Goal: Task Accomplishment & Management: Manage account settings

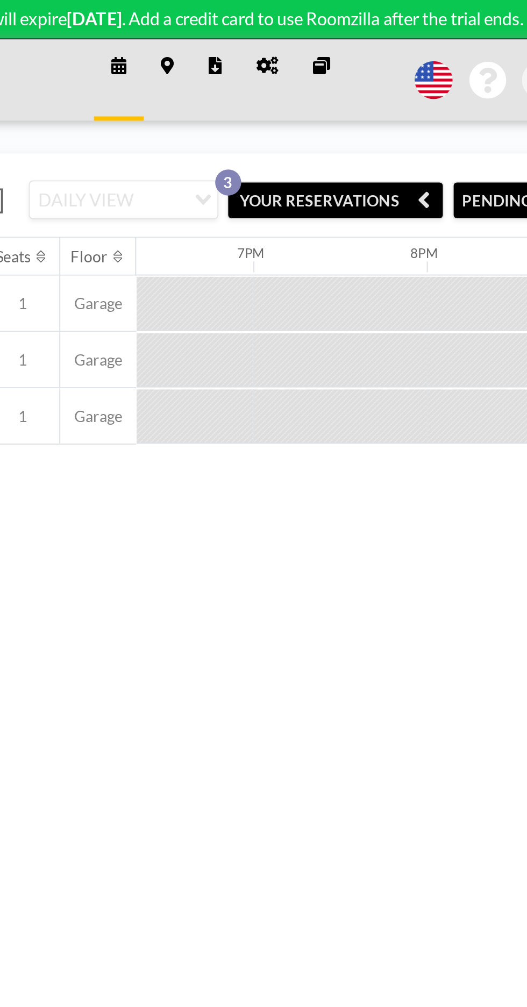
scroll to position [0, 1562]
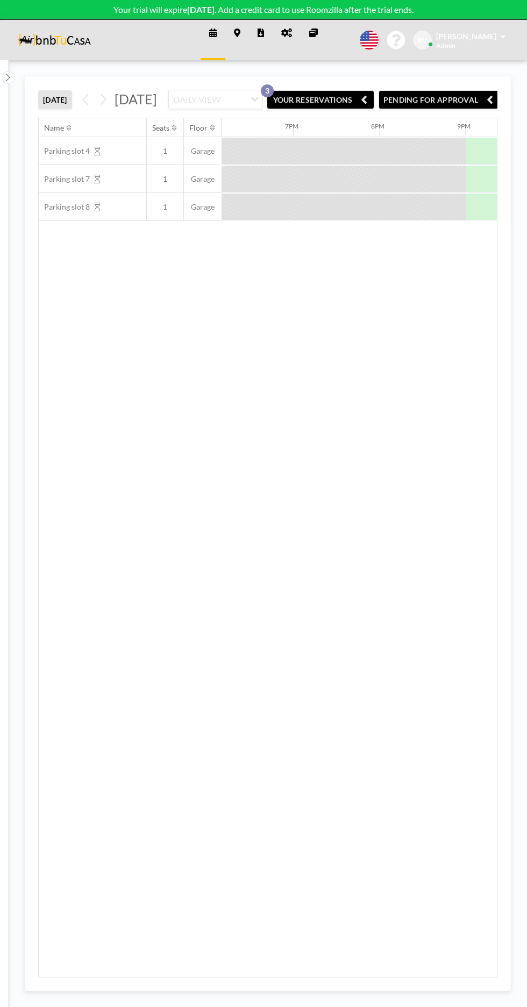
click at [212, 32] on icon at bounding box center [213, 32] width 8 height 9
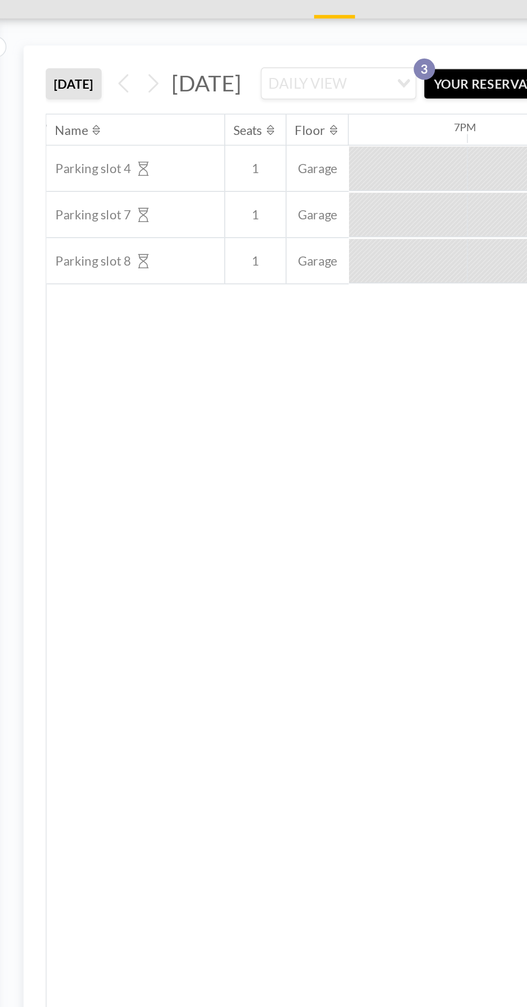
click at [75, 184] on span "Parking slot 7" at bounding box center [64, 179] width 51 height 10
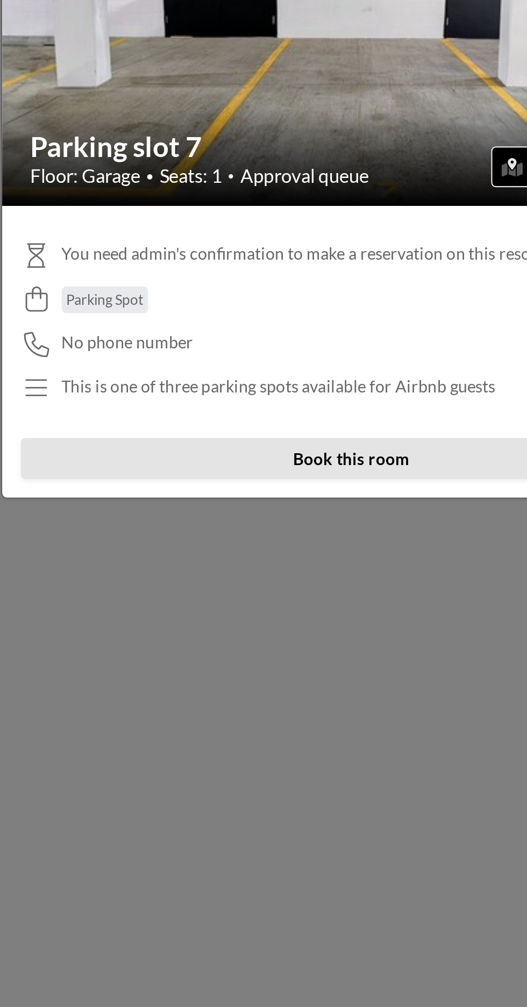
click at [270, 642] on button "Book this room" at bounding box center [263, 632] width 304 height 19
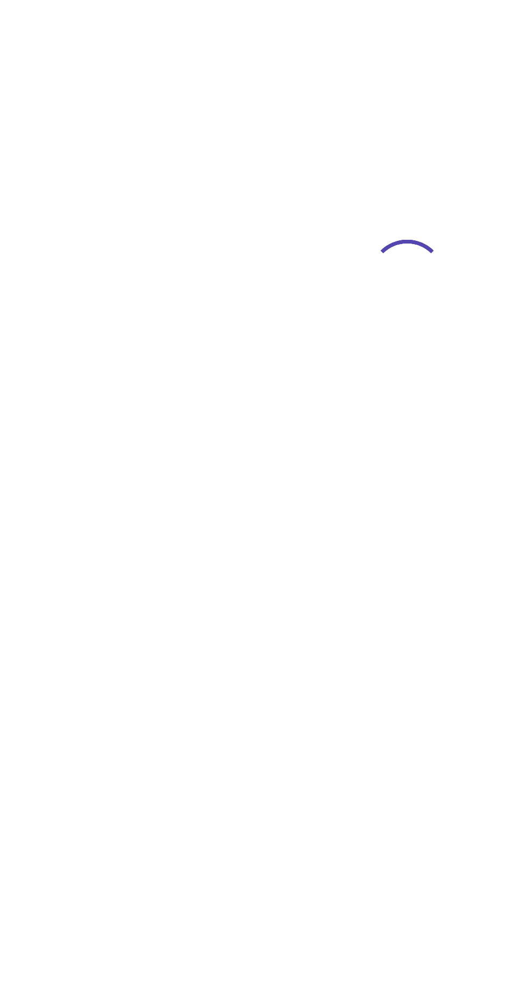
type input "Parking slot 7"
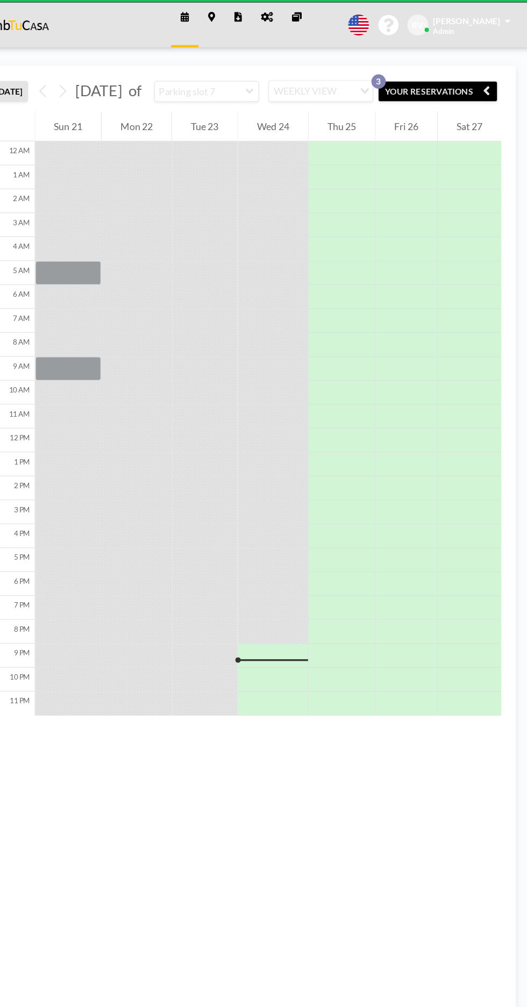
scroll to position [0, 0]
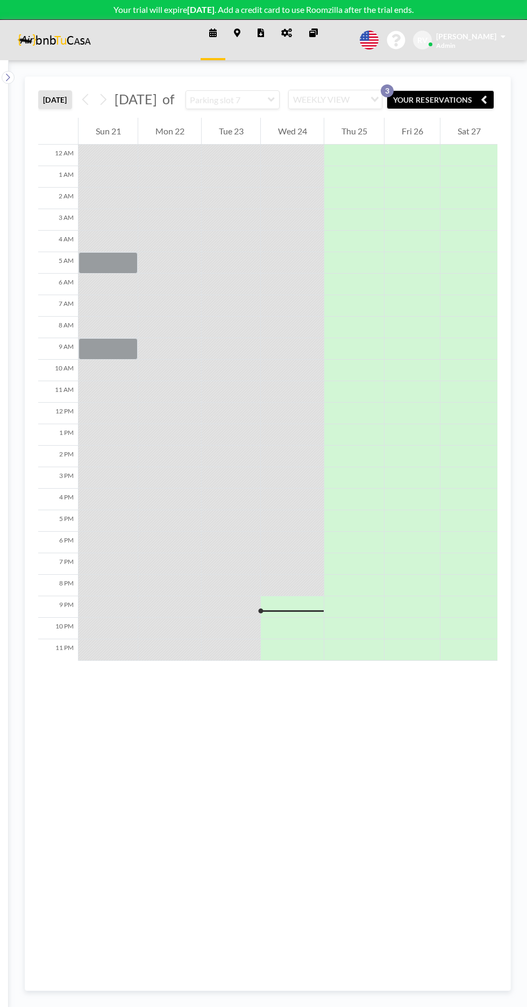
click at [464, 101] on button "YOUR RESERVATIONS 3" at bounding box center [439, 99] width 107 height 19
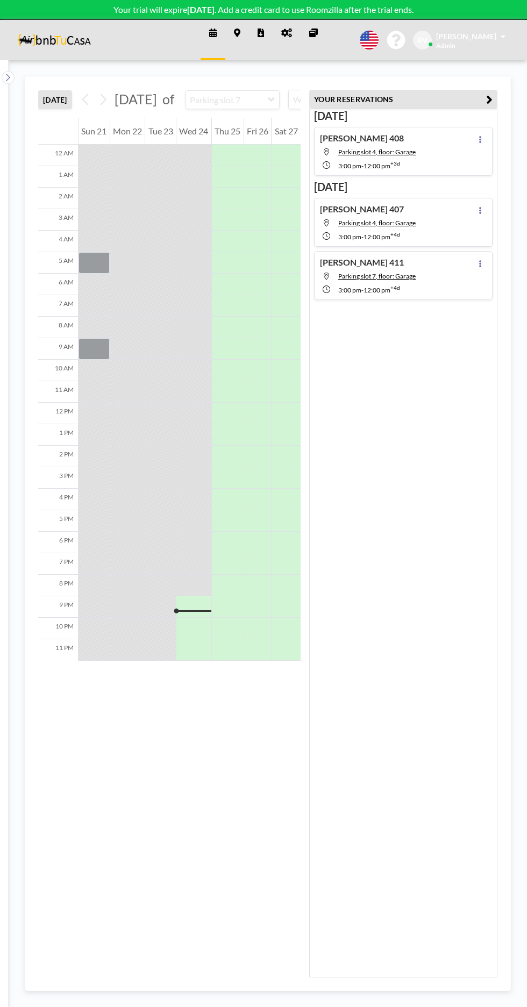
click at [221, 9] on p "Your trial will expire [DATE] . Add a credit card to use Roomzilla after the tr…" at bounding box center [263, 9] width 527 height 11
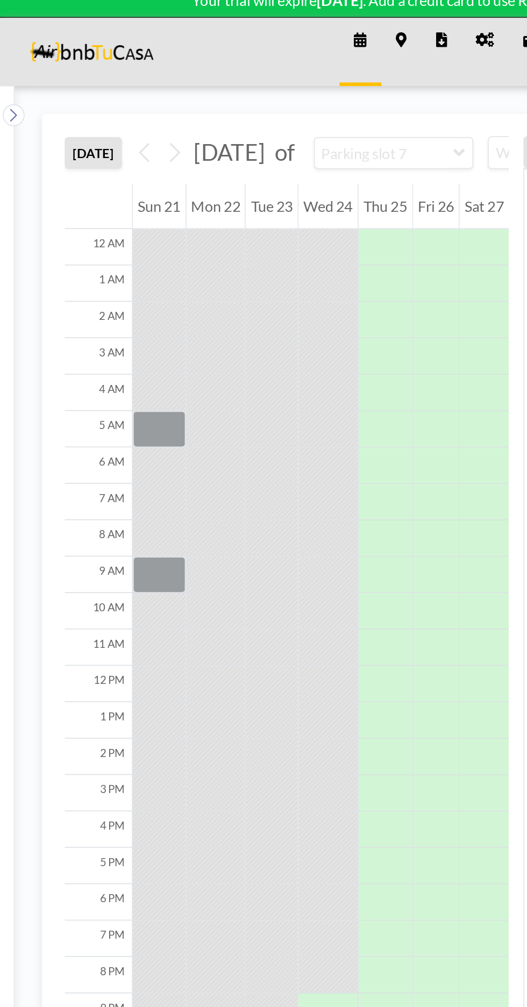
click at [8, 77] on icon at bounding box center [7, 77] width 7 height 11
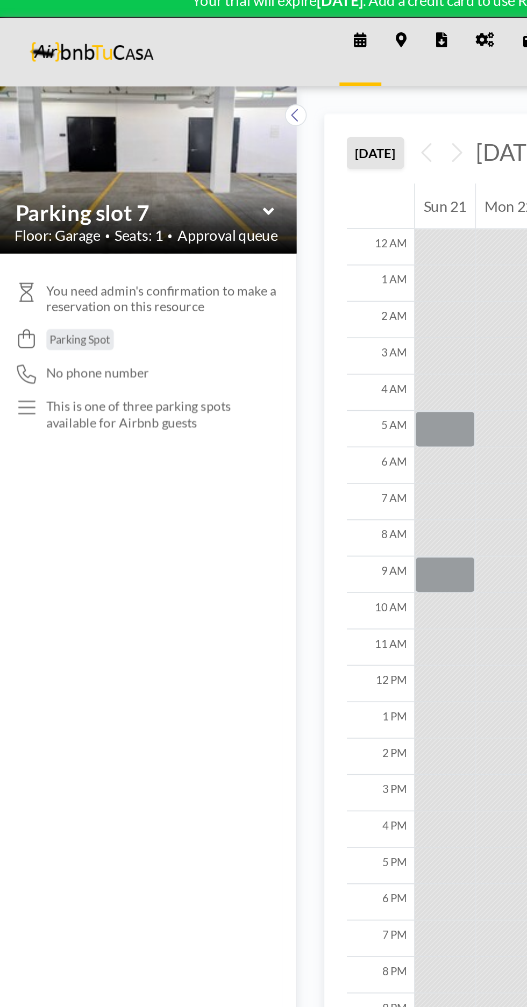
click at [159, 135] on icon at bounding box center [158, 134] width 6 height 4
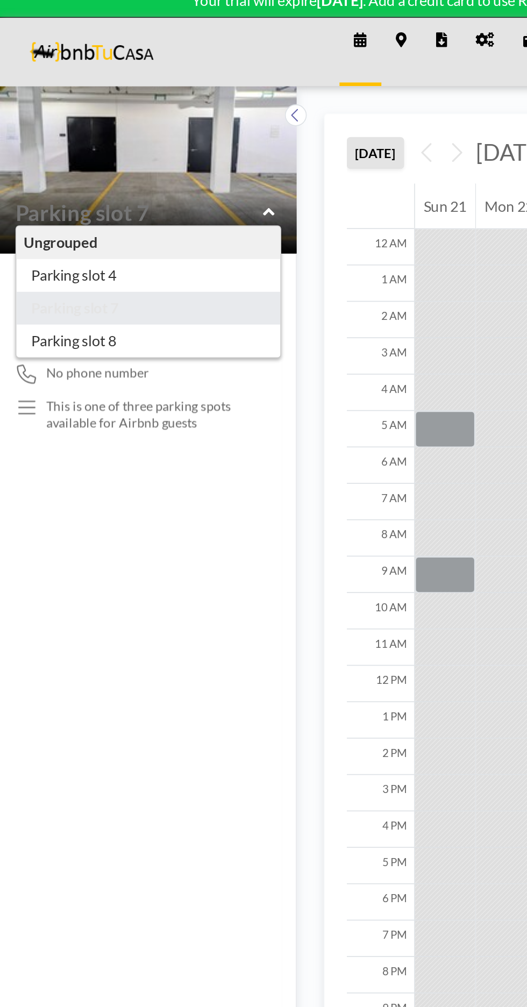
type input "Parking slot 7"
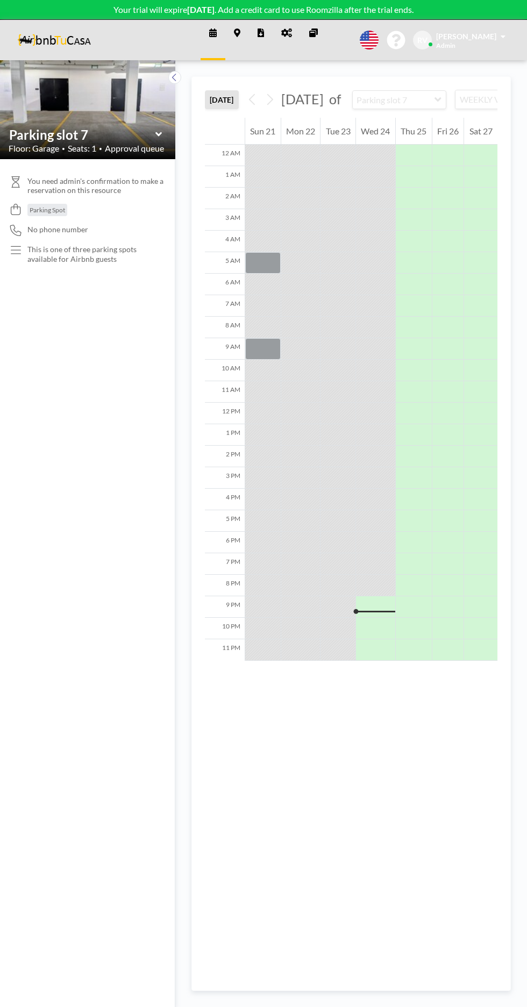
click at [324, 102] on span "[DATE]" at bounding box center [302, 99] width 42 height 16
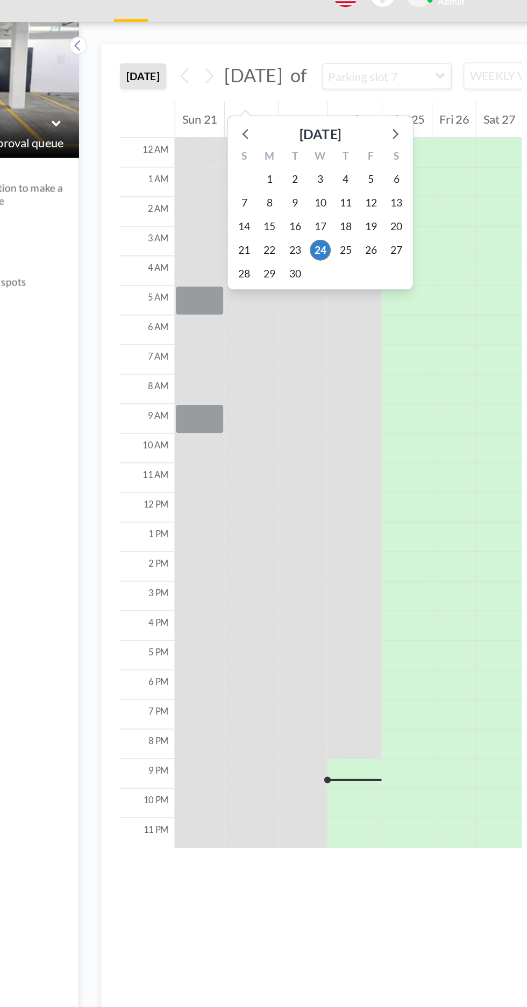
scroll to position [0, 1]
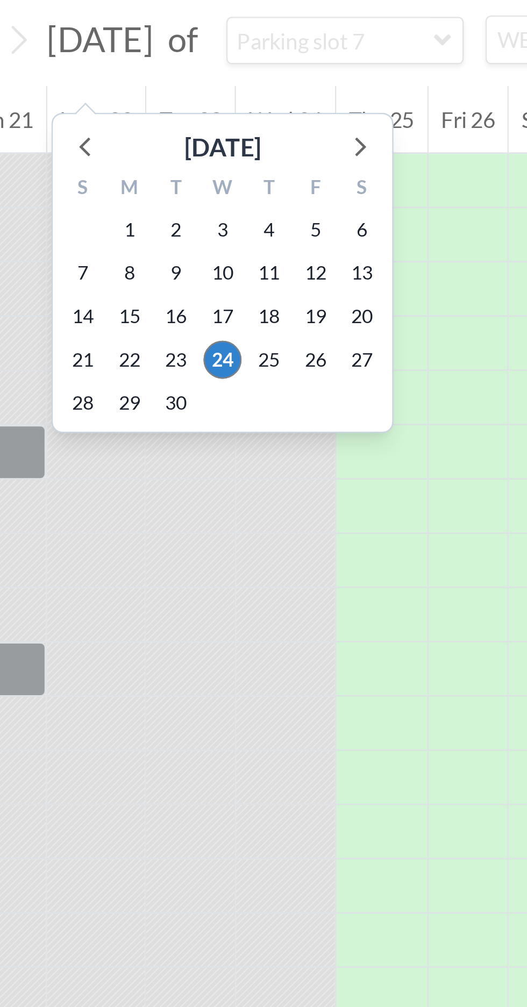
click at [404, 141] on icon at bounding box center [403, 141] width 14 height 14
click at [367, 172] on span "2" at bounding box center [367, 174] width 15 height 15
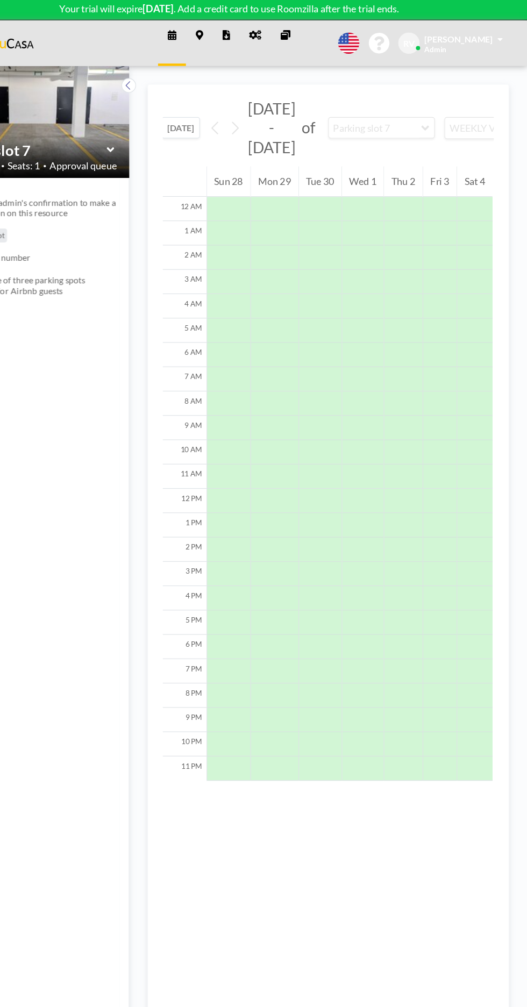
scroll to position [0, 0]
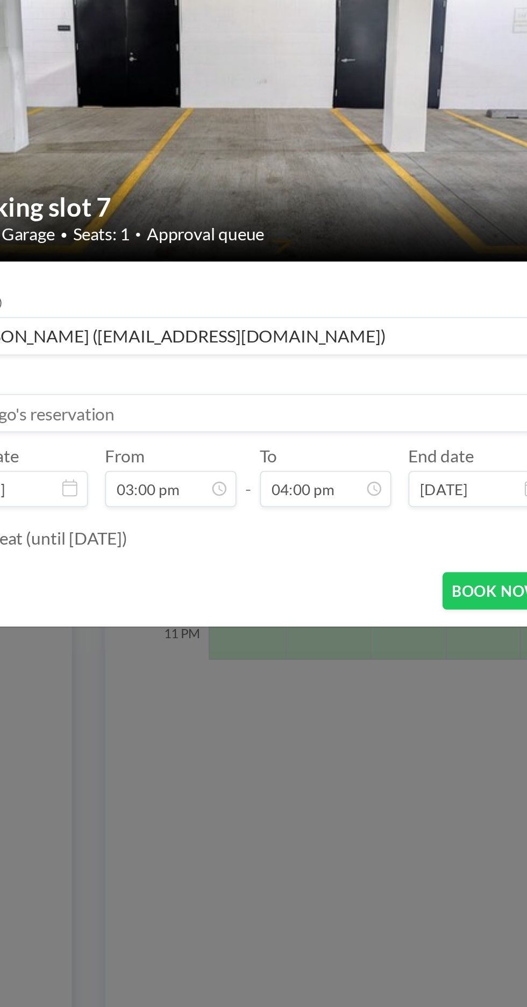
click at [369, 615] on input "Sep 28, 2025" at bounding box center [379, 606] width 71 height 18
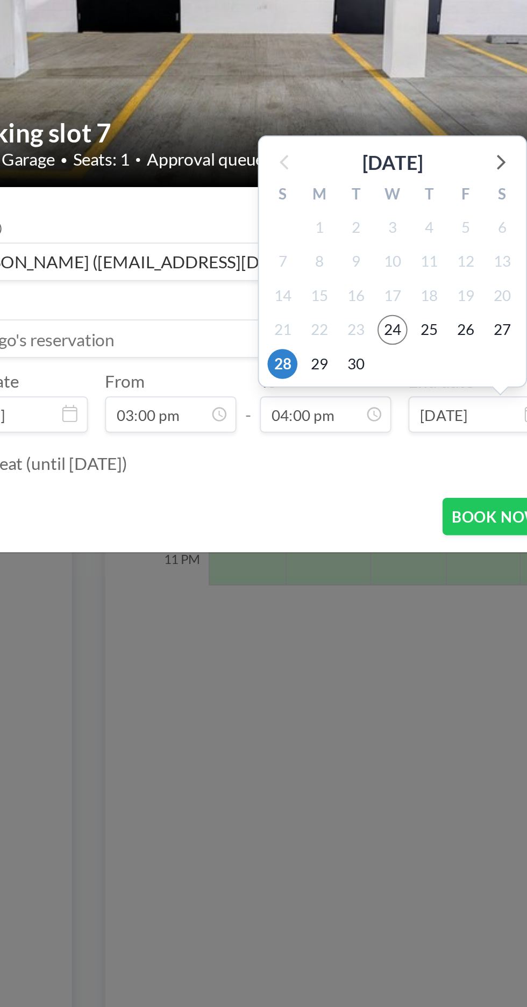
click at [391, 477] on icon at bounding box center [390, 478] width 14 height 14
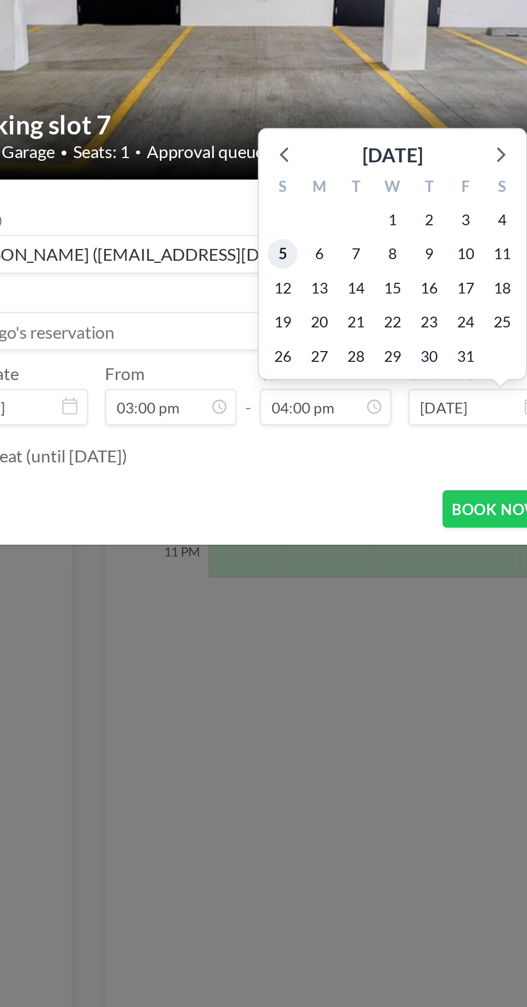
click at [279, 527] on span "5" at bounding box center [280, 528] width 15 height 15
type input "Oct 5, 2025"
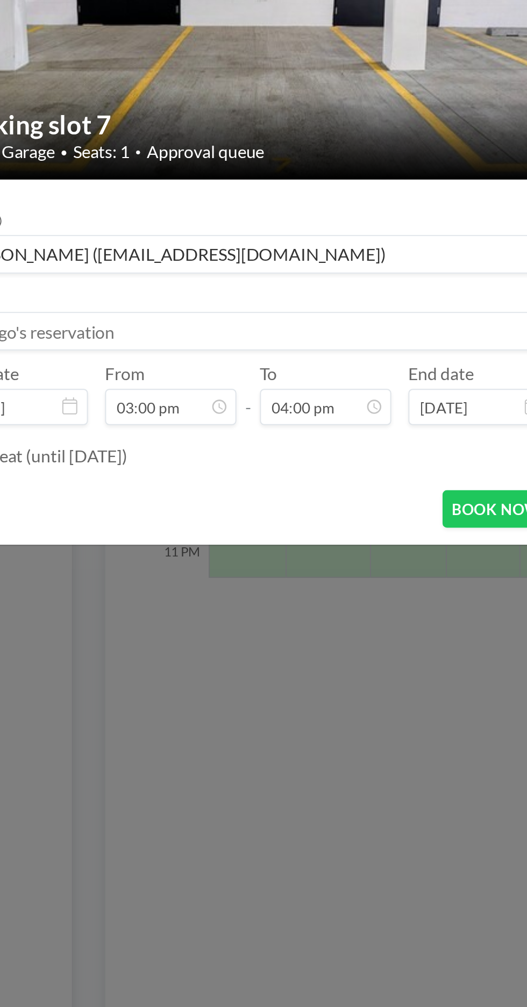
click at [302, 606] on input "04:00 pm" at bounding box center [302, 606] width 66 height 18
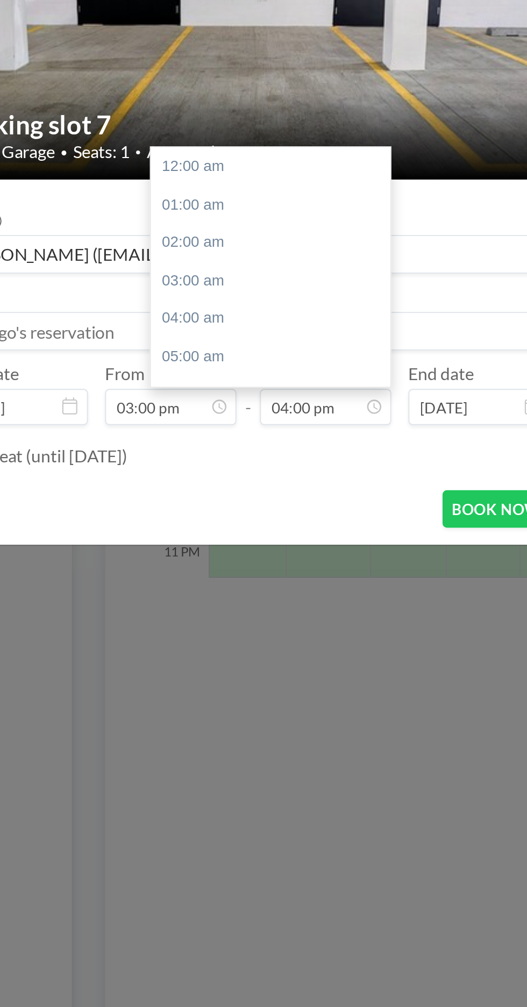
scroll to position [306, 0]
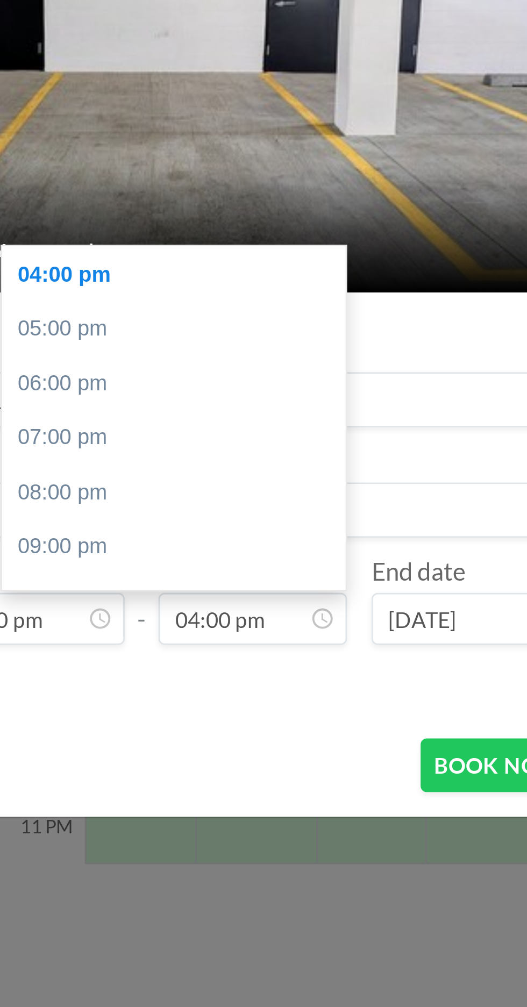
click at [240, 482] on div "04:00 pm" at bounding box center [274, 485] width 120 height 19
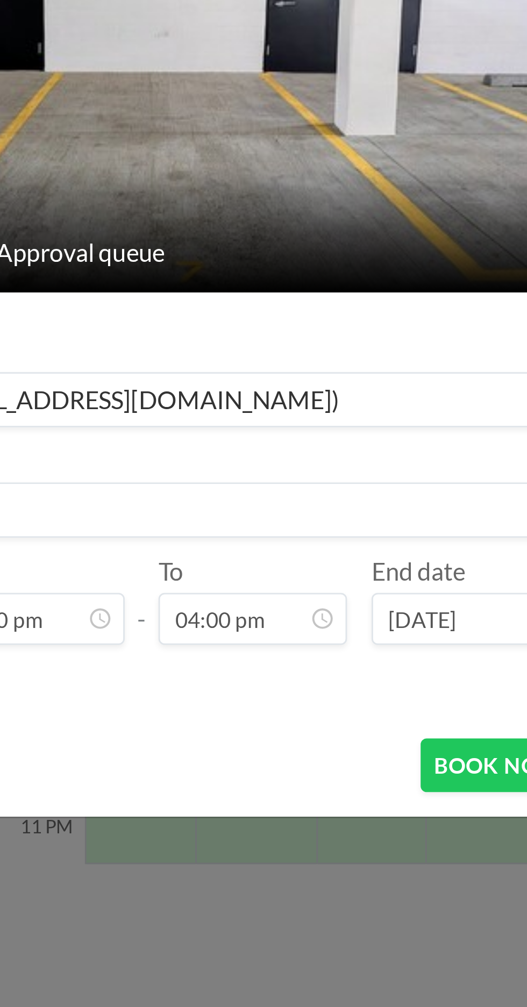
click at [300, 605] on input "04:00 pm" at bounding box center [302, 606] width 66 height 18
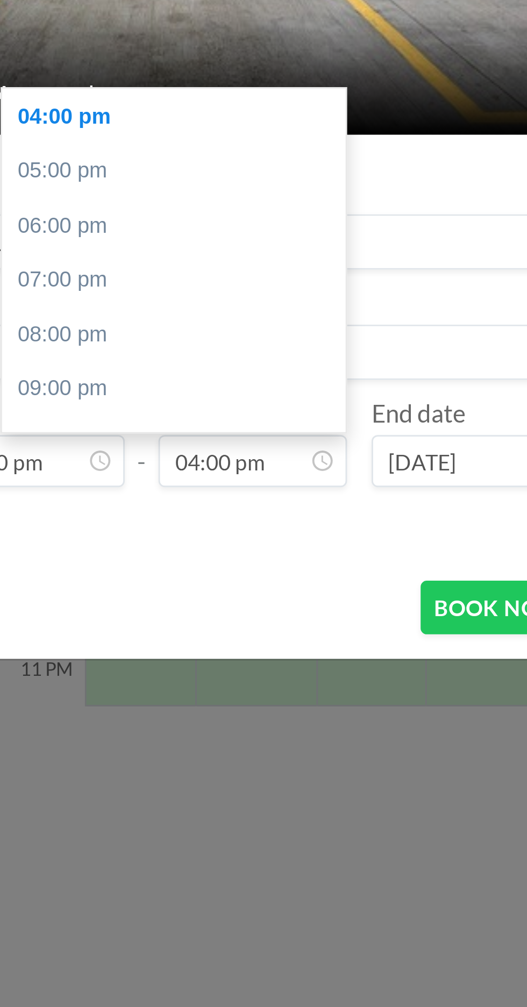
click at [284, 606] on input "04:00 pm" at bounding box center [302, 606] width 66 height 18
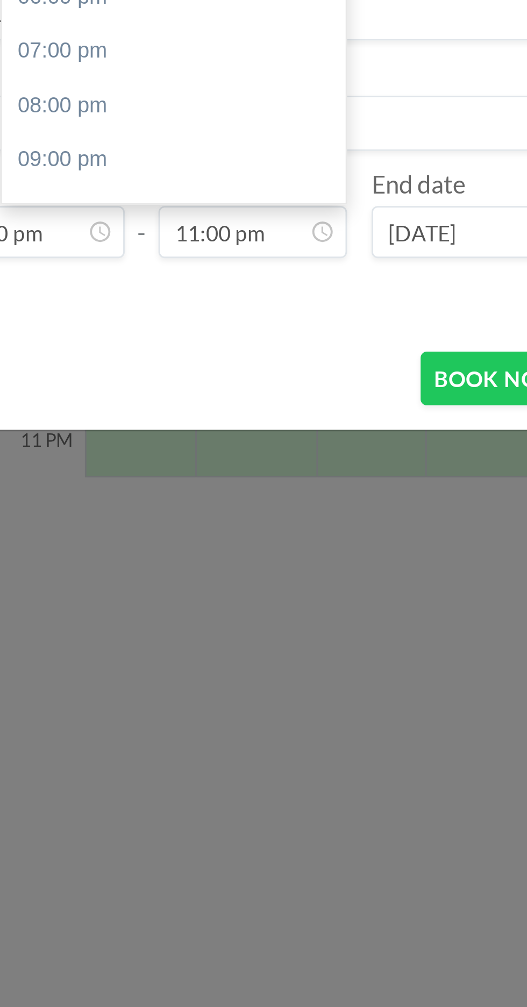
click at [304, 605] on input "11:00 pm" at bounding box center [302, 606] width 66 height 18
type input "11:00 am"
click at [331, 636] on div "Repeat (until September 19, 2026)" at bounding box center [270, 630] width 292 height 18
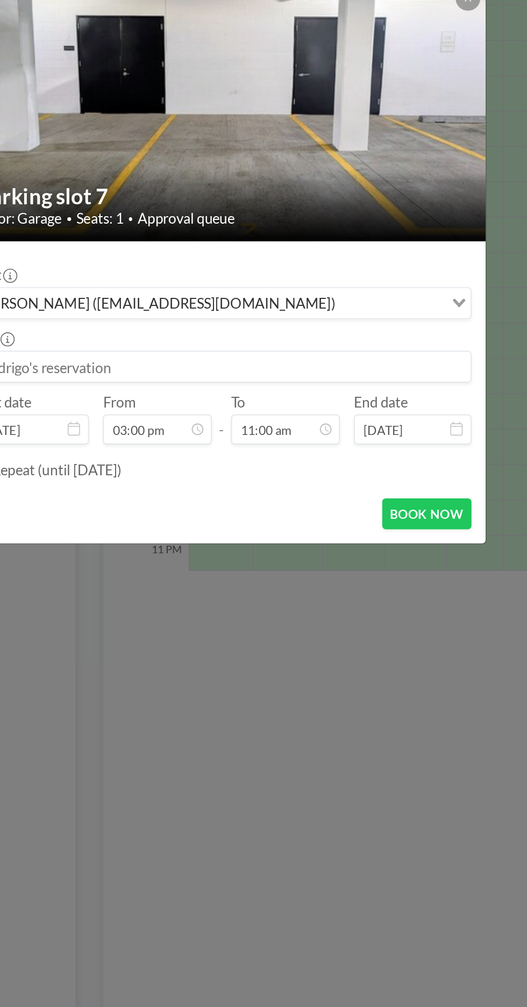
click at [400, 655] on button "BOOK NOW" at bounding box center [388, 657] width 54 height 19
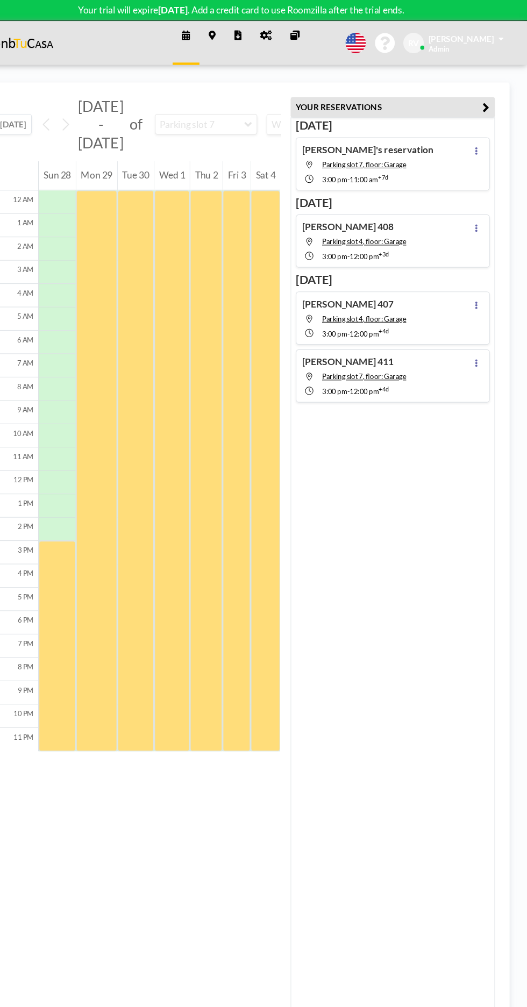
scroll to position [0, 0]
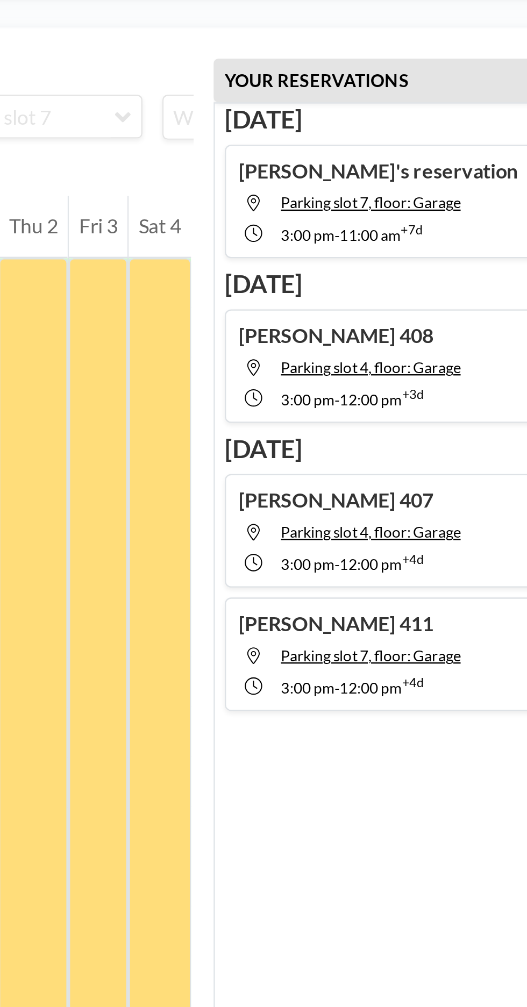
click at [365, 149] on span "Parking slot 7, floor: Garage" at bounding box center [376, 152] width 77 height 8
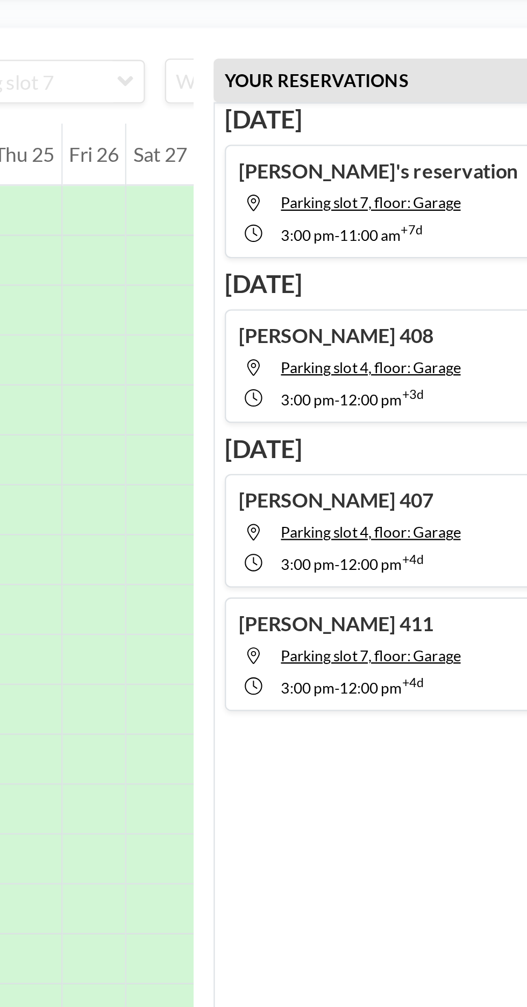
click at [369, 133] on h4 "[PERSON_NAME]'s reservation" at bounding box center [380, 138] width 120 height 11
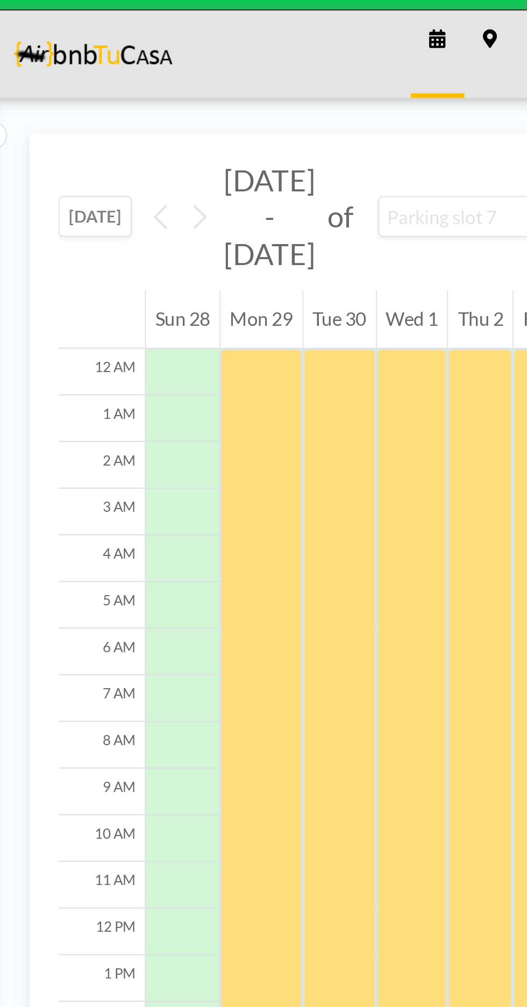
click at [137, 113] on span "[DATE] - [DATE]" at bounding box center [135, 115] width 42 height 50
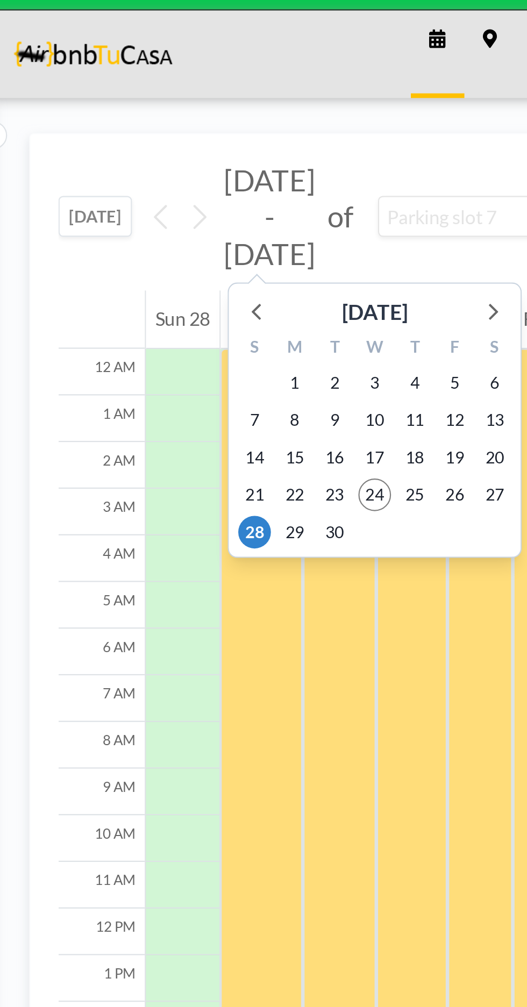
click at [237, 154] on icon at bounding box center [238, 158] width 14 height 14
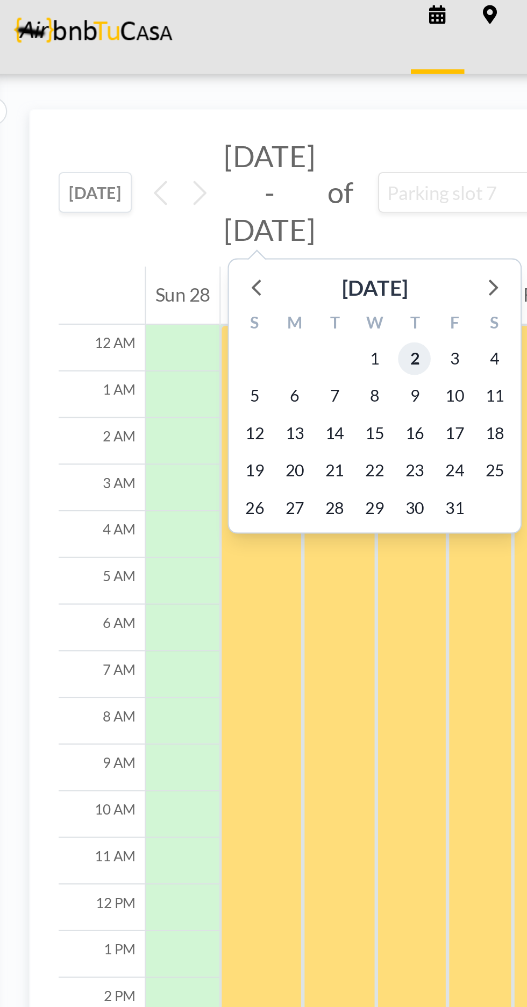
click at [202, 191] on span "2" at bounding box center [202, 191] width 15 height 15
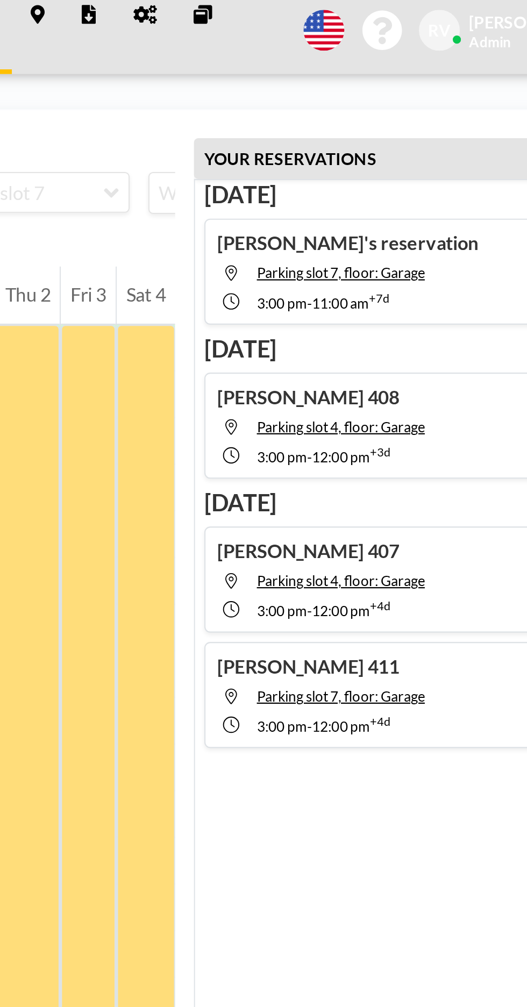
click at [398, 136] on h4 "Rodrigo's reservation" at bounding box center [380, 138] width 120 height 11
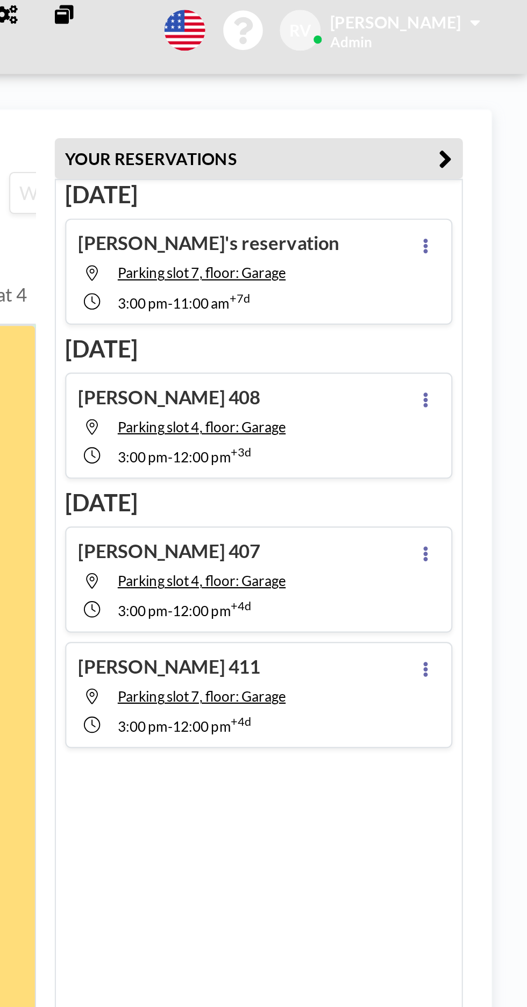
click at [480, 138] on icon at bounding box center [480, 139] width 2 height 7
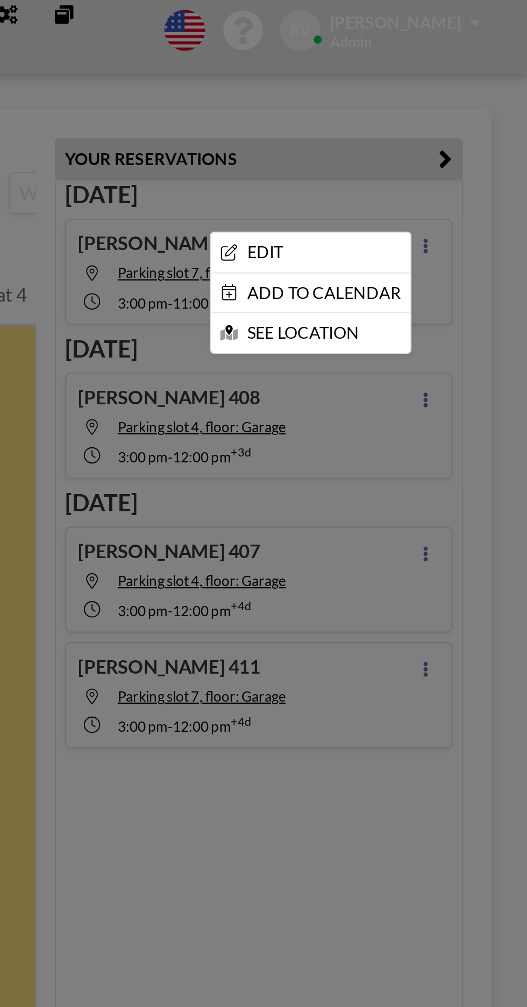
click at [429, 142] on li "EDIT" at bounding box center [427, 142] width 92 height 18
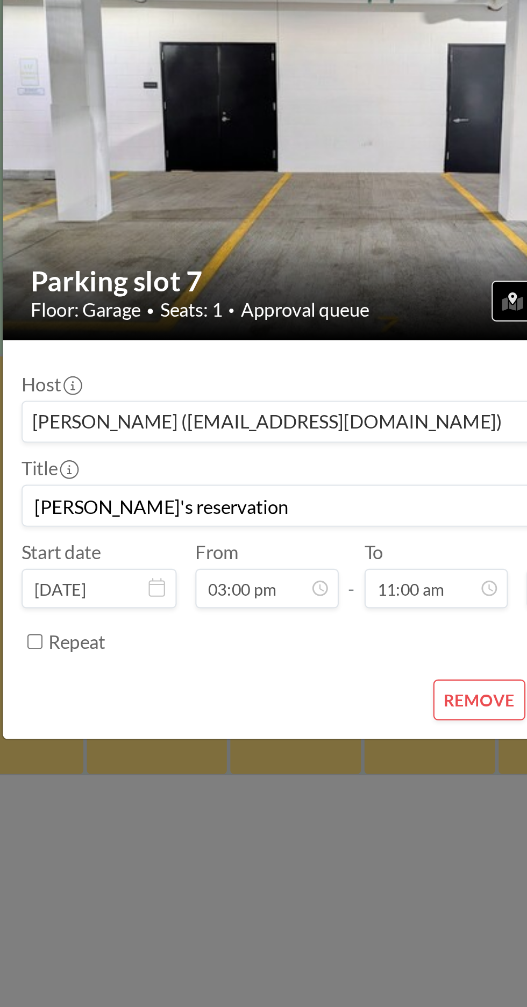
click at [152, 615] on input "Sep 28, 2025" at bounding box center [146, 606] width 71 height 18
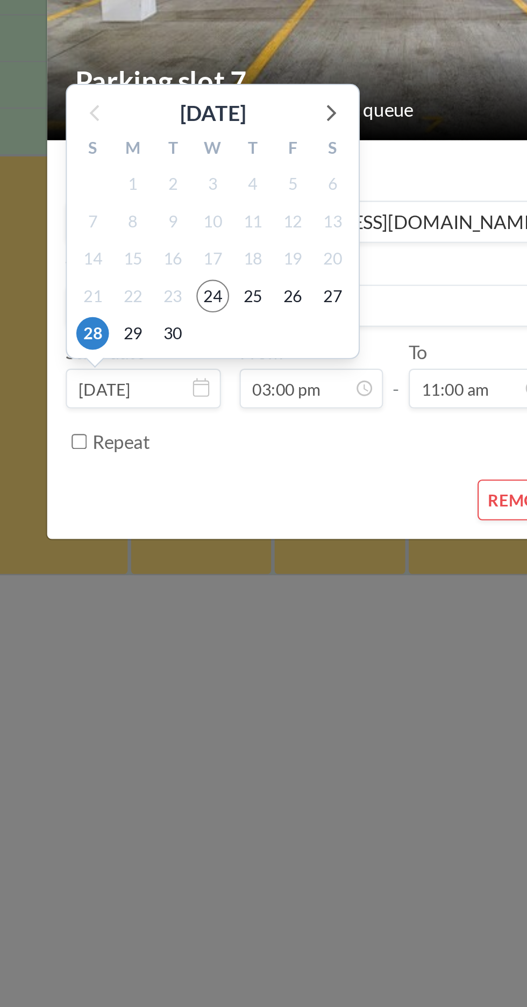
click at [164, 605] on input "Sep 28, 2025" at bounding box center [146, 606] width 71 height 18
click at [233, 477] on icon at bounding box center [233, 478] width 14 height 14
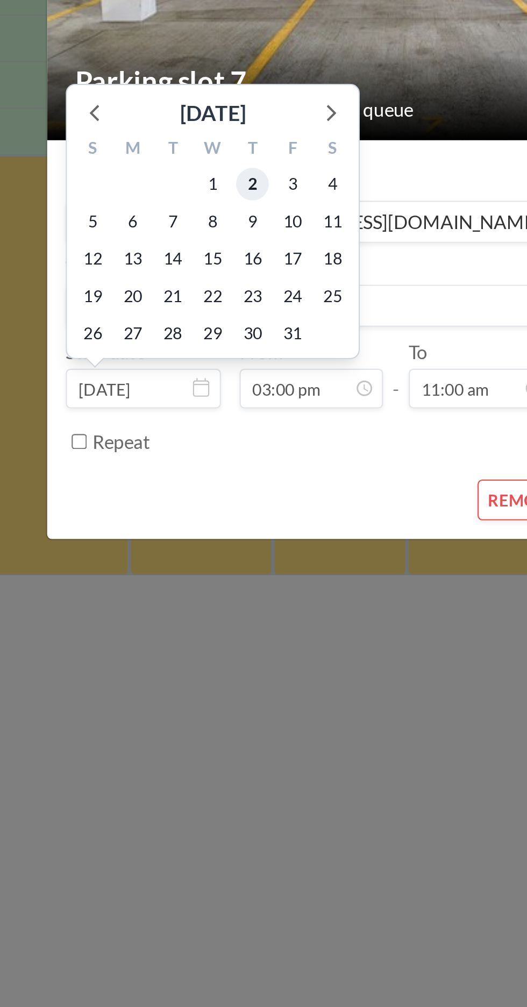
click at [197, 510] on span "2" at bounding box center [197, 511] width 15 height 15
type input "Oct 2, 2025"
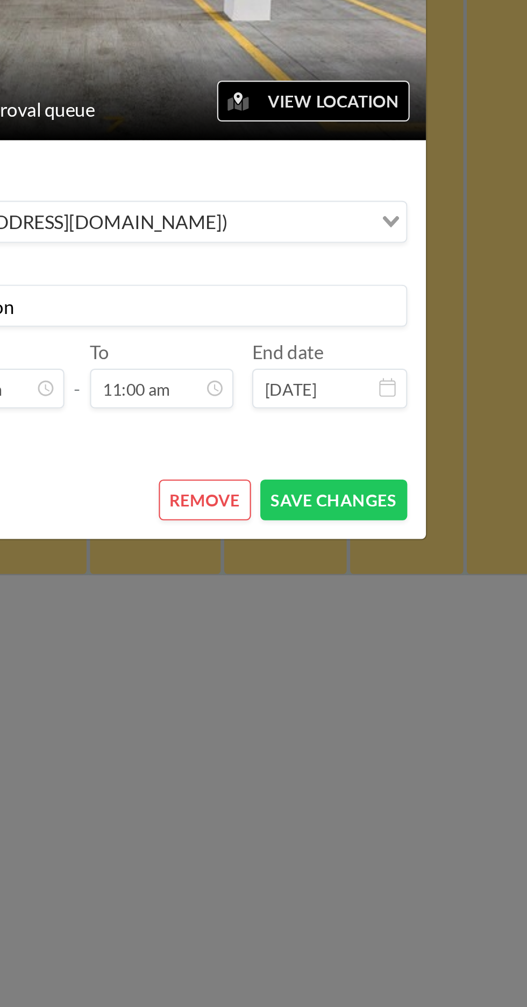
click at [375, 604] on input "Oct 2, 2025" at bounding box center [379, 606] width 71 height 18
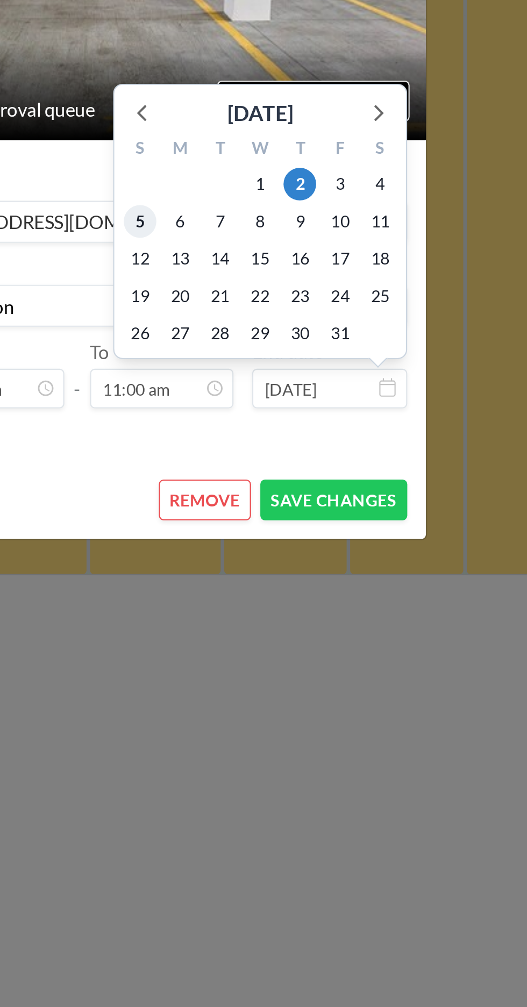
click at [292, 528] on span "5" at bounding box center [292, 528] width 15 height 15
type input "Oct 5, 2025"
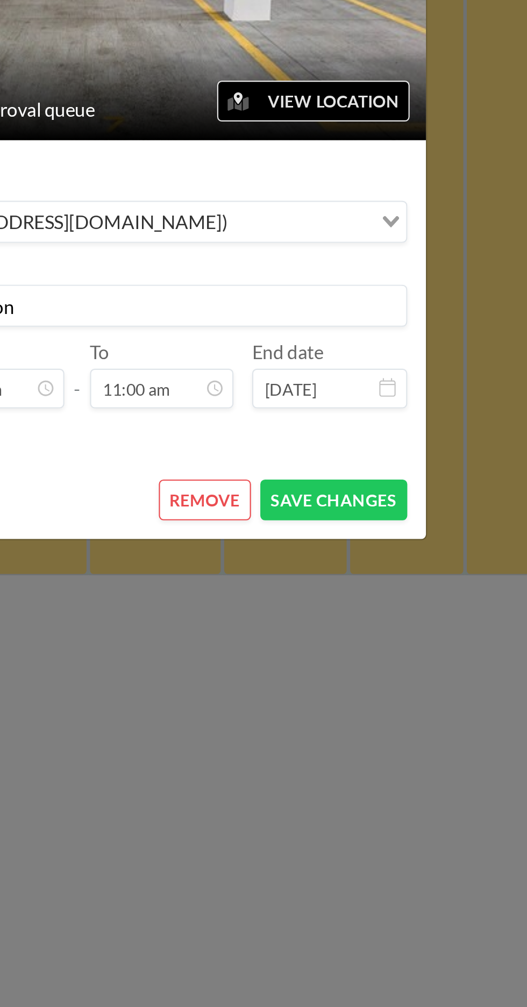
click at [392, 655] on button "SAVE CHANGES" at bounding box center [382, 657] width 68 height 19
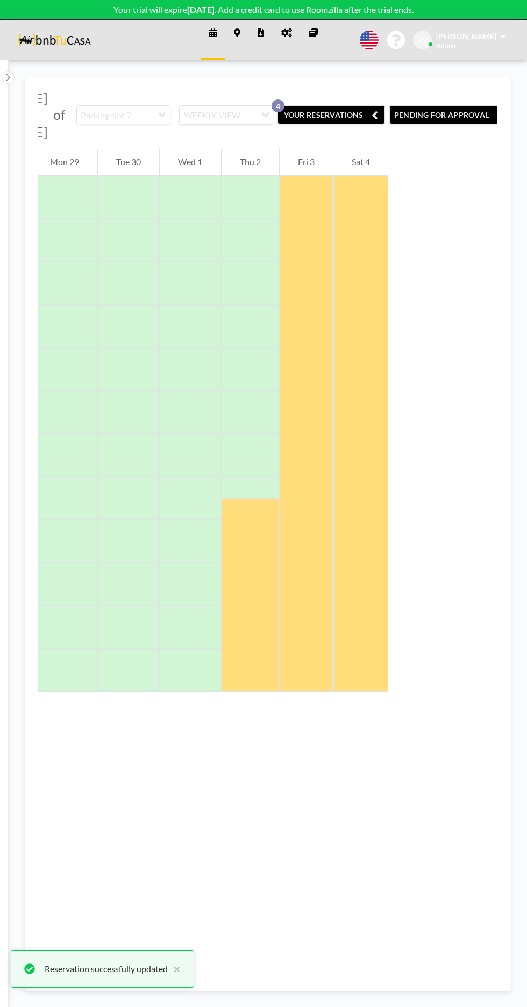
scroll to position [0, 110]
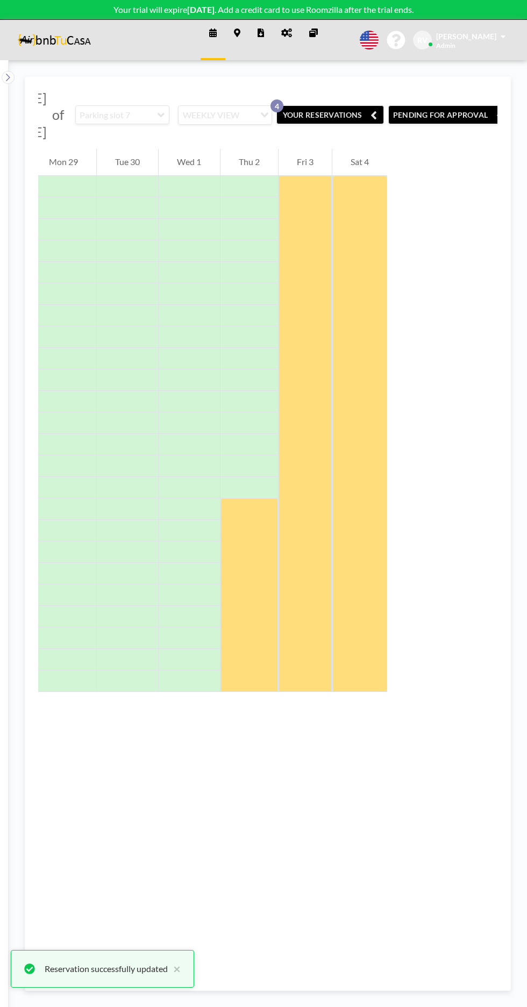
click at [328, 111] on button "YOUR RESERVATIONS 4" at bounding box center [329, 114] width 107 height 19
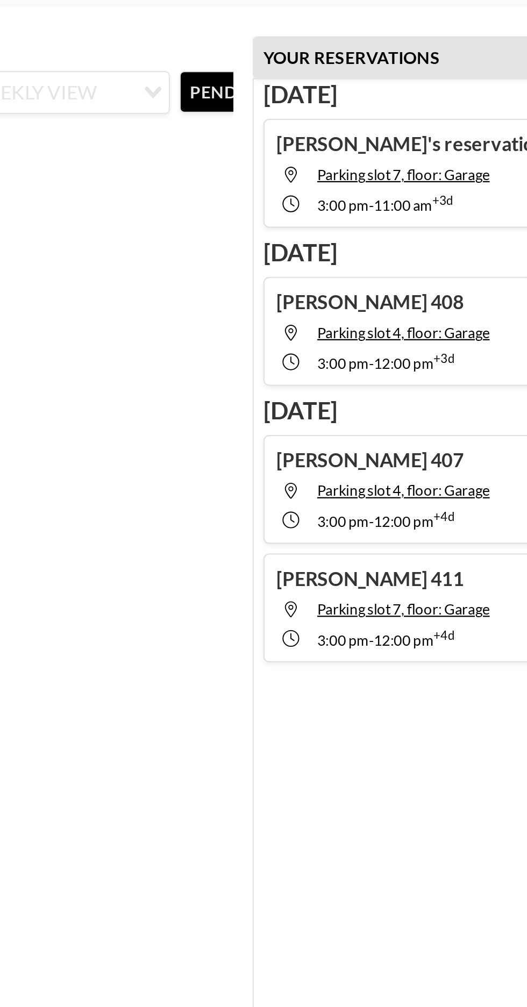
click at [378, 134] on h4 "Rodrigo's reservation" at bounding box center [380, 138] width 120 height 11
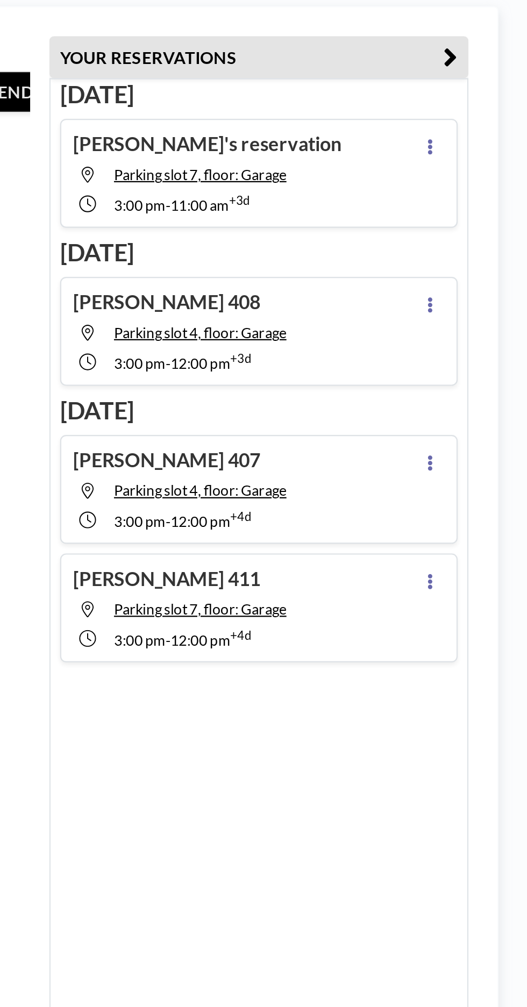
scroll to position [0, 0]
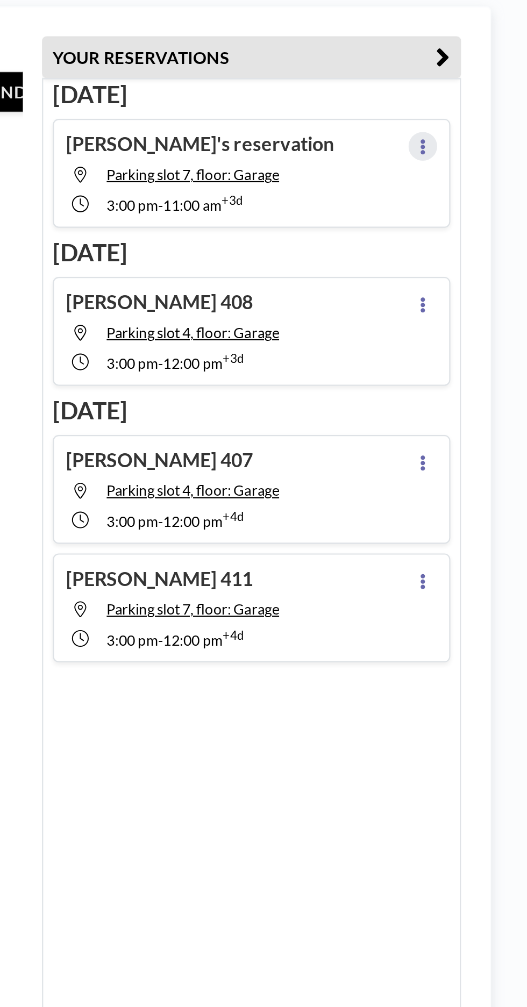
click at [480, 138] on icon at bounding box center [480, 139] width 2 height 7
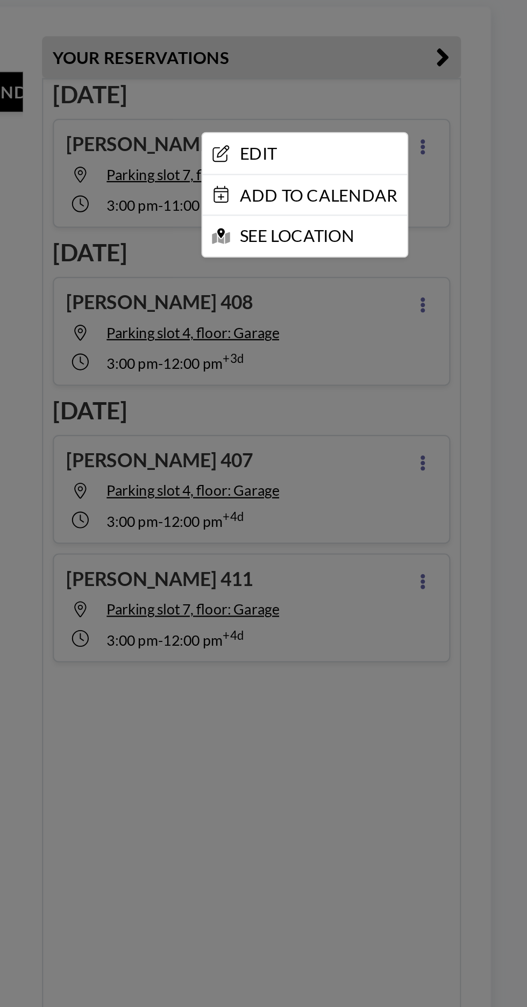
click at [415, 138] on li "EDIT" at bounding box center [427, 142] width 92 height 18
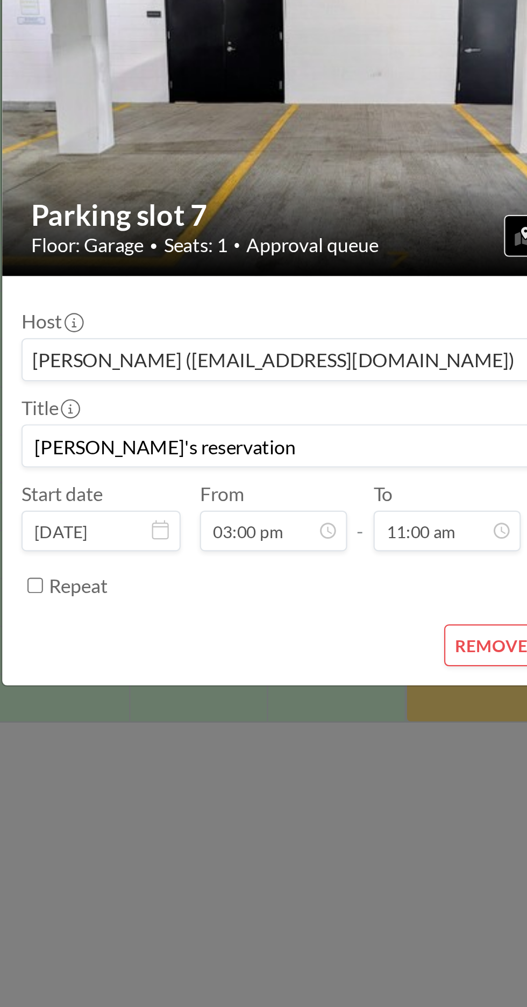
click at [220, 577] on input "Rodrigo's reservation" at bounding box center [263, 567] width 303 height 18
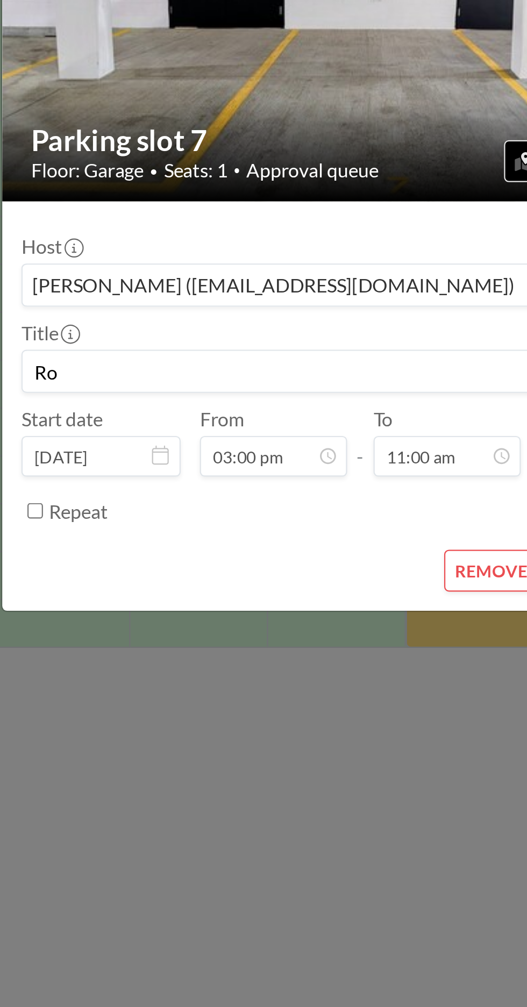
type input "R"
click at [150, 564] on input at bounding box center [263, 567] width 303 height 18
click at [170, 564] on input "Conor" at bounding box center [263, 567] width 303 height 18
click at [197, 565] on input "Conor McKeon" at bounding box center [263, 567] width 303 height 18
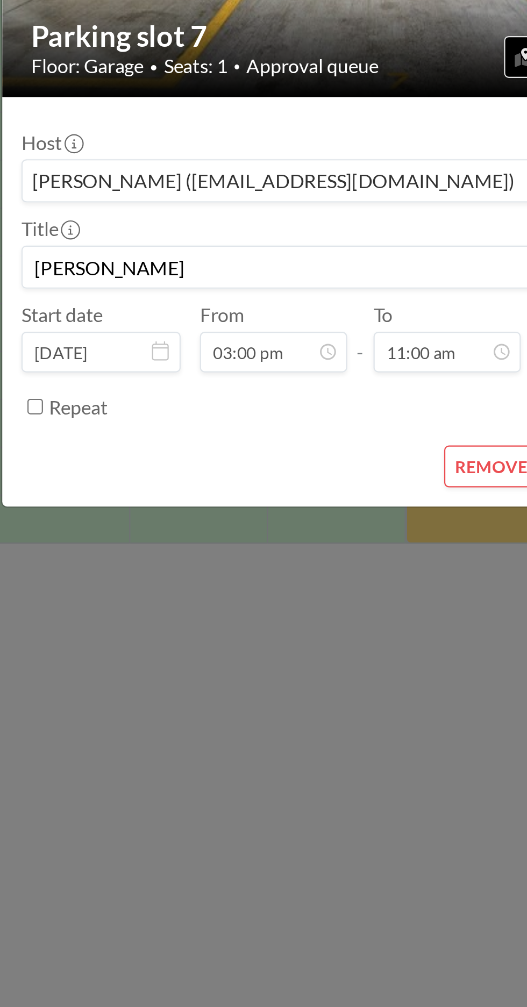
click at [230, 569] on input "Conor McKeown Liz" at bounding box center [263, 567] width 303 height 18
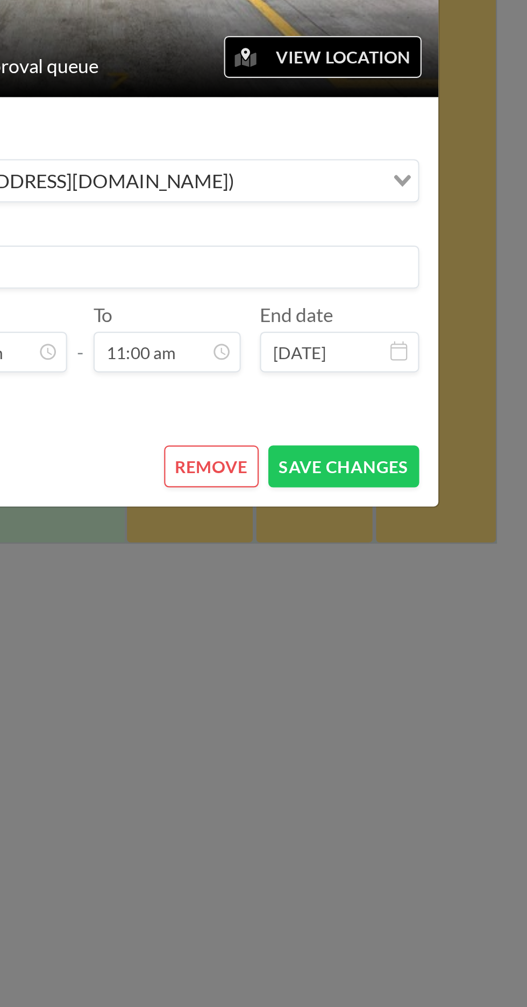
type input "Conor McKeown Liz 406"
click at [390, 655] on button "SAVE CHANGES" at bounding box center [382, 657] width 68 height 19
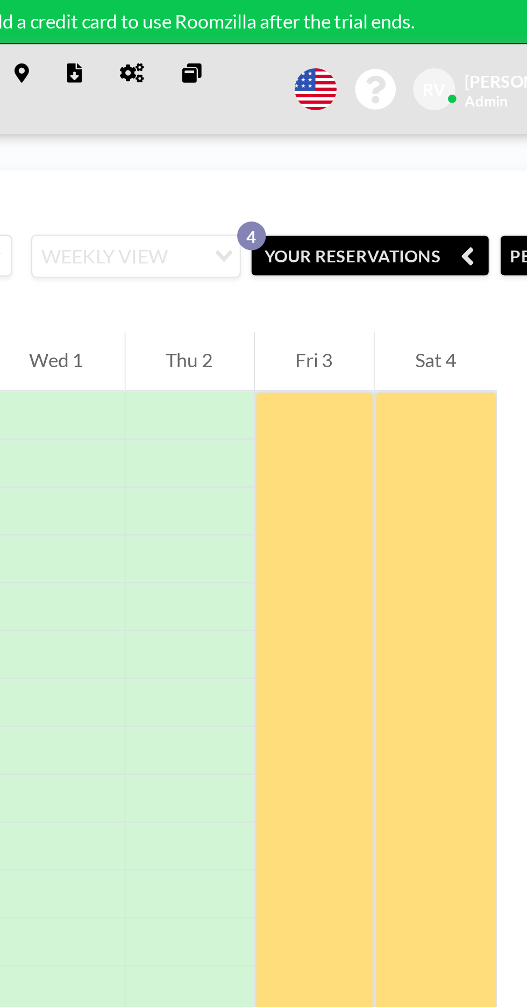
scroll to position [0, 110]
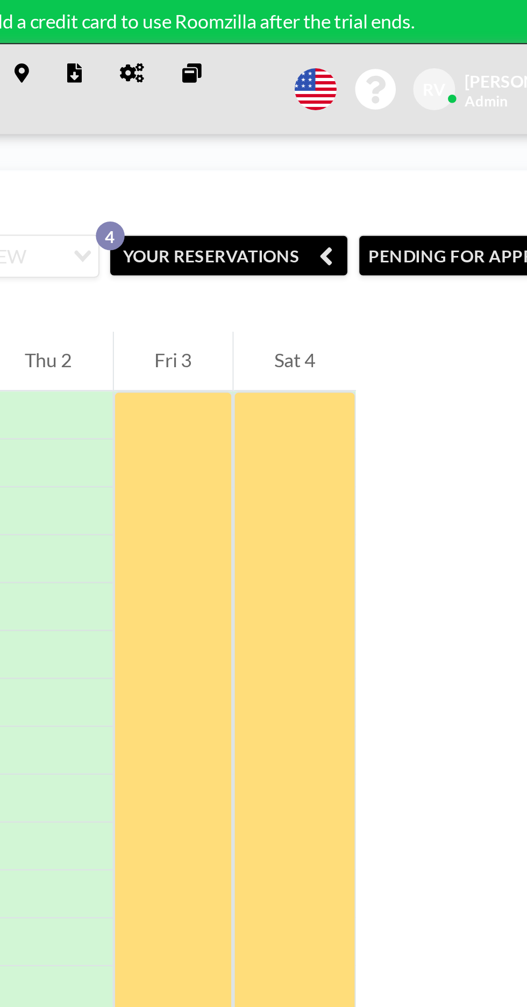
click at [332, 116] on button "YOUR RESERVATIONS 4" at bounding box center [329, 114] width 107 height 19
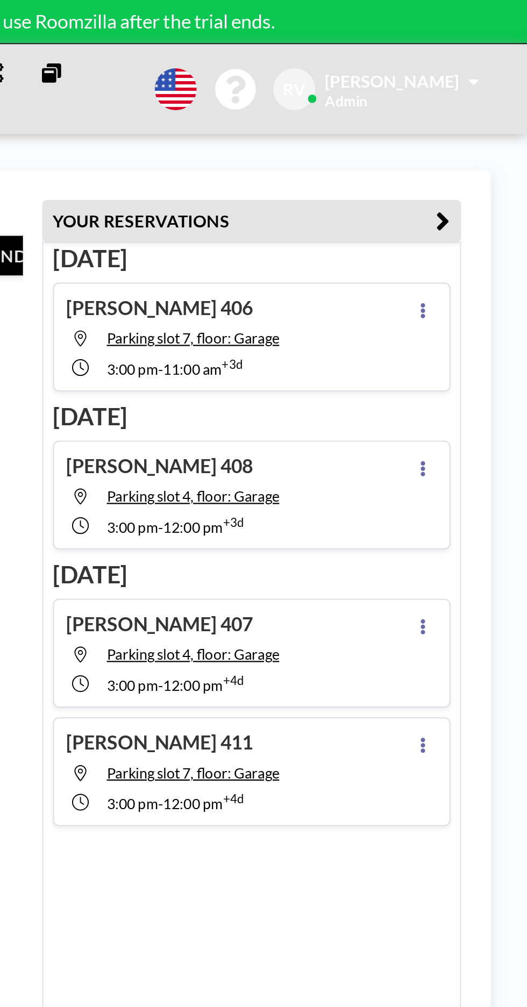
scroll to position [0, 0]
click at [480, 138] on icon at bounding box center [480, 139] width 2 height 7
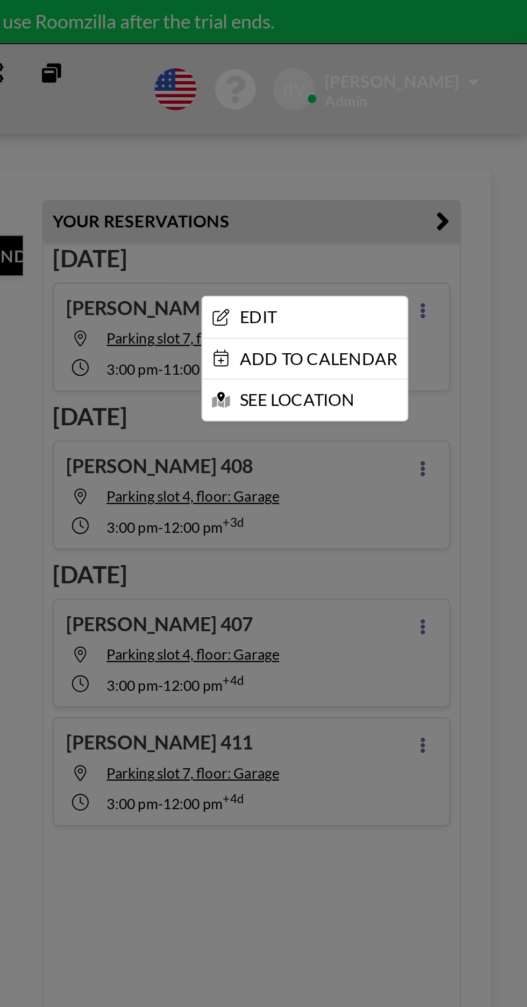
click at [418, 145] on li "EDIT" at bounding box center [427, 142] width 92 height 18
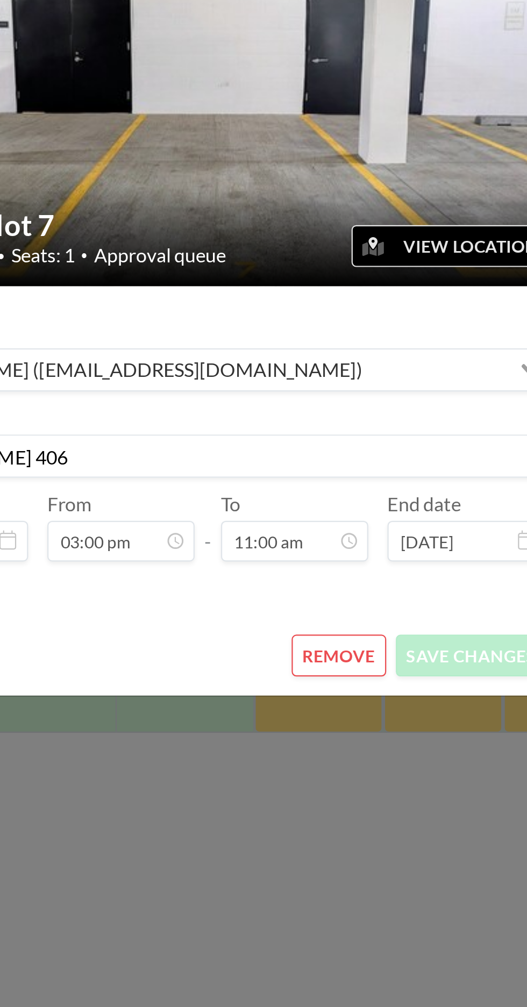
click at [192, 577] on input "Conor McKeown Liz 406" at bounding box center [263, 567] width 303 height 18
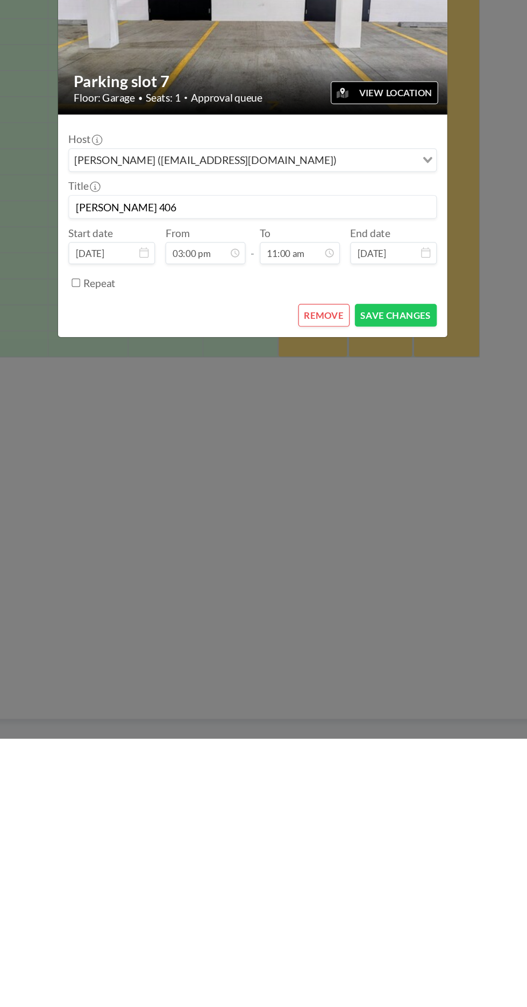
type input "Conor McKeown 406"
click at [398, 654] on button "SAVE CHANGES" at bounding box center [382, 657] width 68 height 19
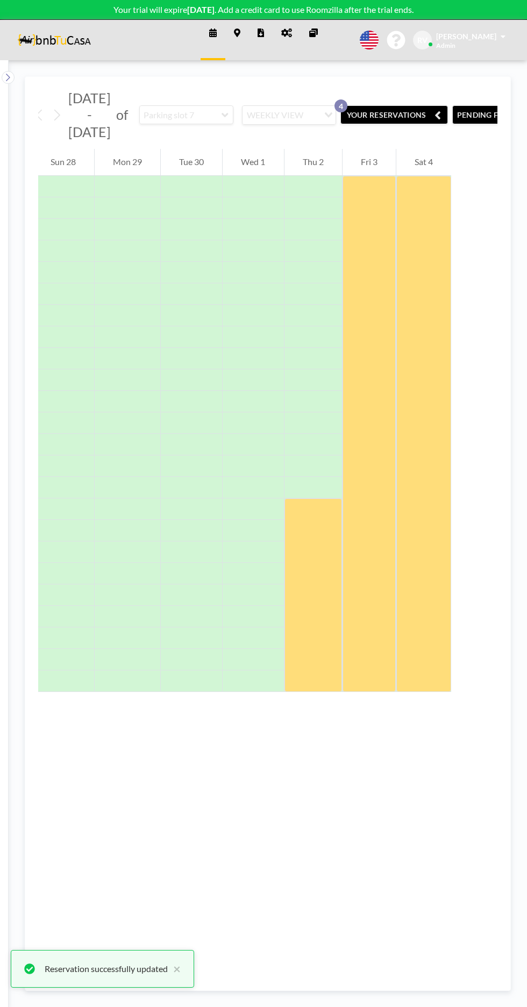
click at [392, 105] on button "YOUR RESERVATIONS 4" at bounding box center [393, 114] width 107 height 19
